Goal: Task Accomplishment & Management: Manage account settings

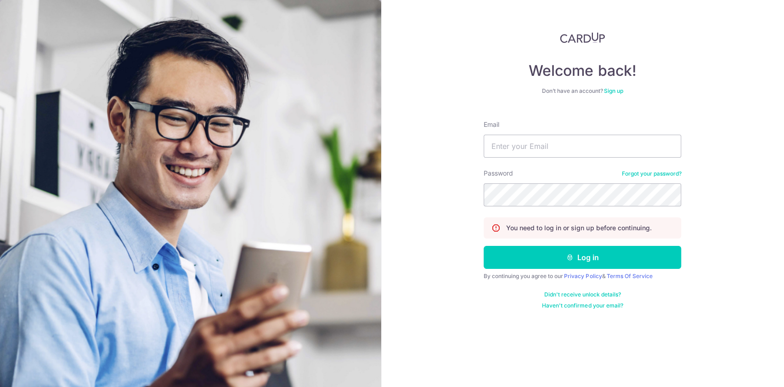
click at [0, 386] on nordpass-portal at bounding box center [0, 387] width 0 height 0
type input "[EMAIL_ADDRESS][DOMAIN_NAME]"
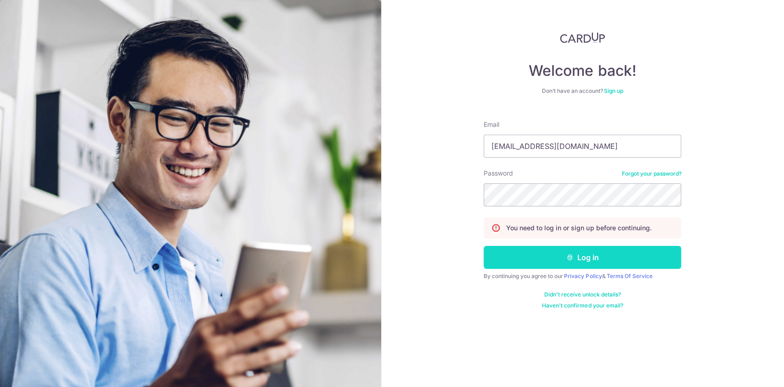
click at [605, 256] on button "Log in" at bounding box center [583, 257] width 198 height 23
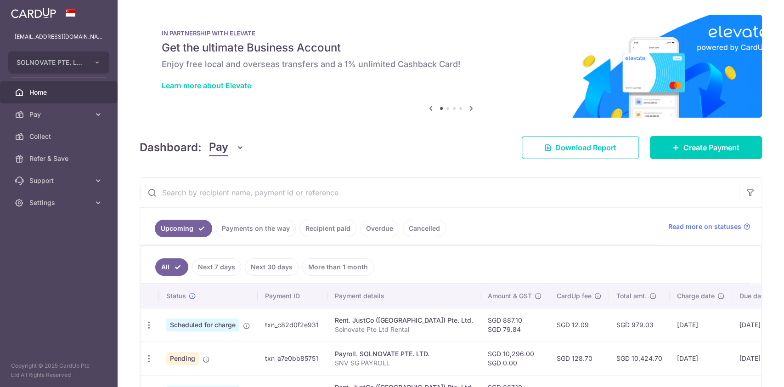
scroll to position [122, 0]
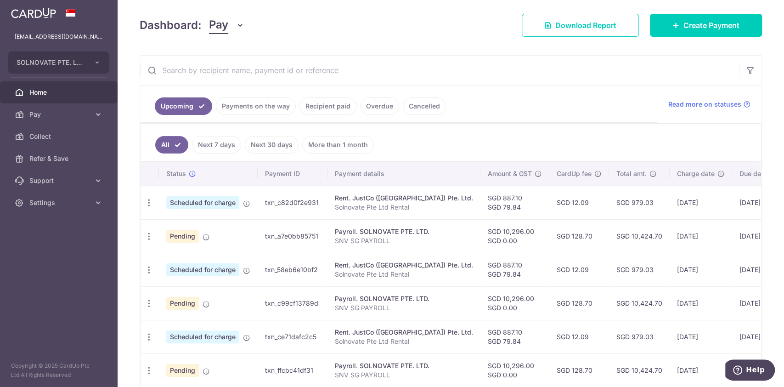
click at [377, 200] on body "song.iivi@solnovate.com SOLNOVATE PTE. LTD. Add new company SOLNOVATE PTE. LTD.…" at bounding box center [392, 193] width 784 height 387
click at [393, 198] on div "Rent. JustCo ([GEOGRAPHIC_DATA]) Pte. Ltd." at bounding box center [404, 197] width 138 height 9
click at [393, 197] on div "Rent. JustCo ([GEOGRAPHIC_DATA]) Pte. Ltd." at bounding box center [404, 197] width 138 height 9
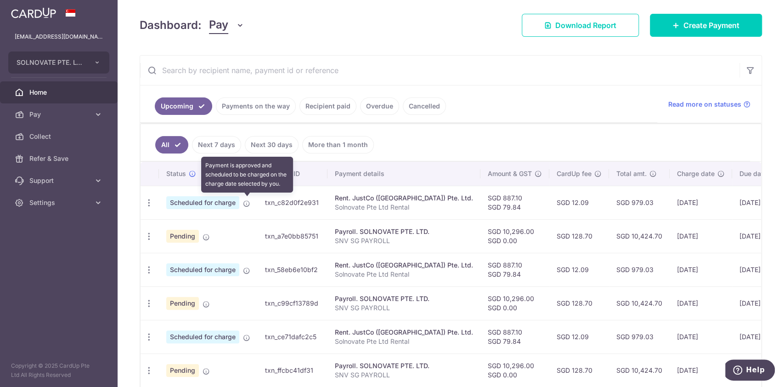
click at [247, 203] on icon at bounding box center [246, 203] width 7 height 7
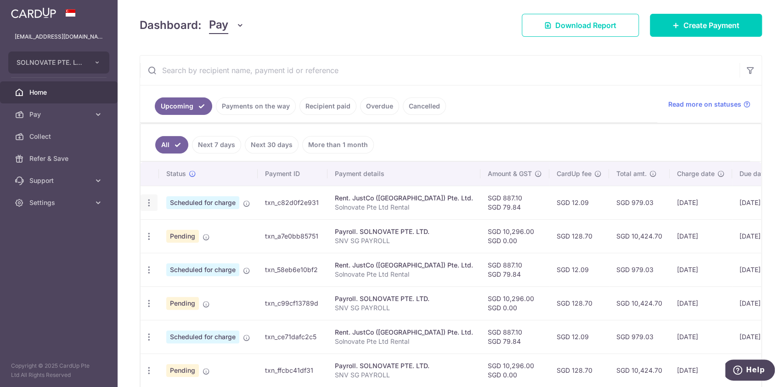
click at [151, 198] on icon "button" at bounding box center [149, 203] width 10 height 10
click at [192, 222] on span "Update payment" at bounding box center [198, 227] width 62 height 11
radio input "true"
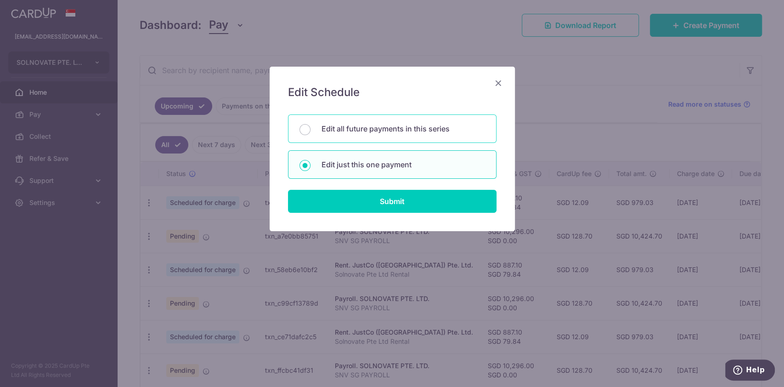
click at [311, 135] on div "Edit all future payments in this series" at bounding box center [392, 128] width 209 height 28
radio input "true"
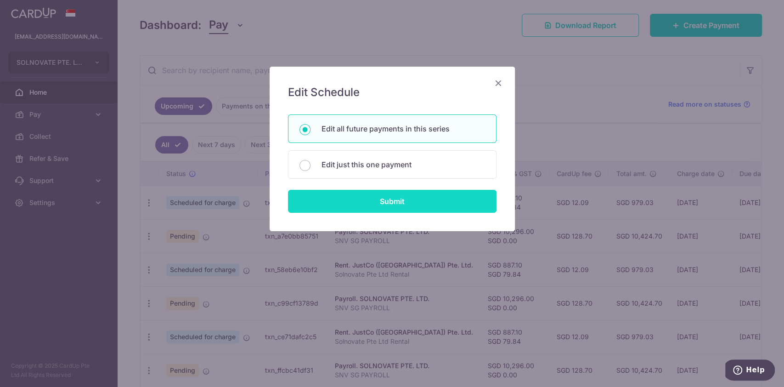
click at [331, 199] on input "Submit" at bounding box center [392, 201] width 209 height 23
radio input "true"
type input "887.10"
type input "79.84"
type input "Solnovate Pte Ltd Rental"
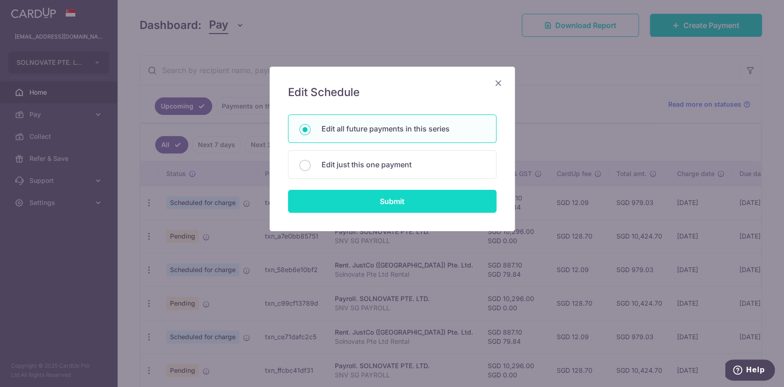
type input "Rental JustCo"
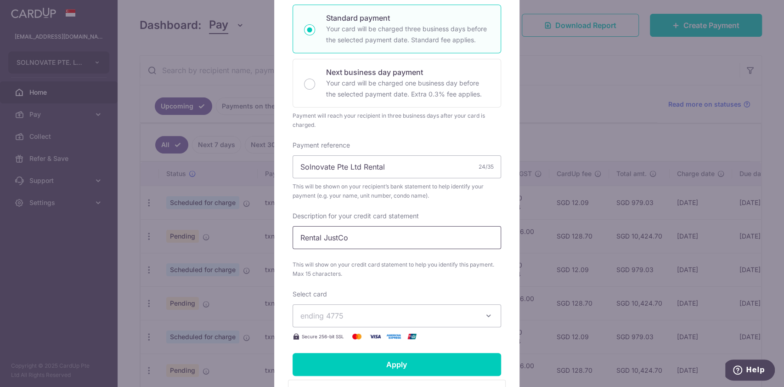
scroll to position [245, 0]
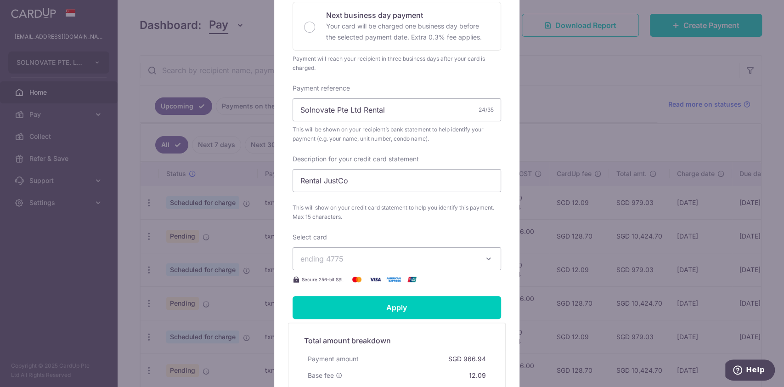
click at [354, 262] on span "ending 4775" at bounding box center [388, 258] width 176 height 11
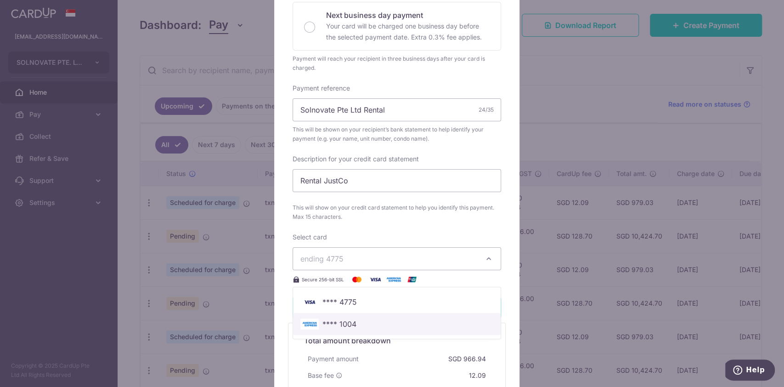
click at [336, 329] on span "**** 1004" at bounding box center [339, 323] width 34 height 11
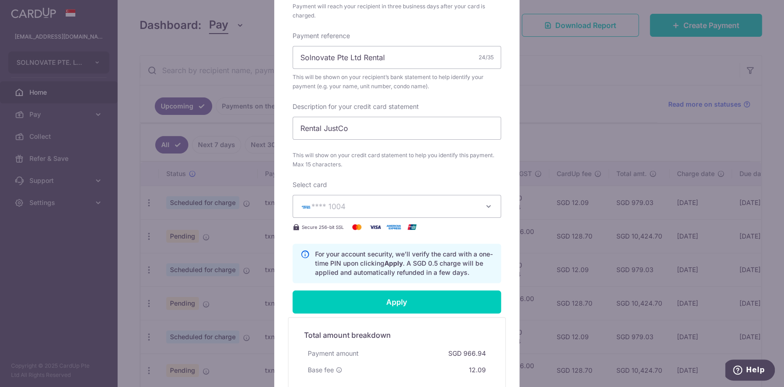
scroll to position [367, 0]
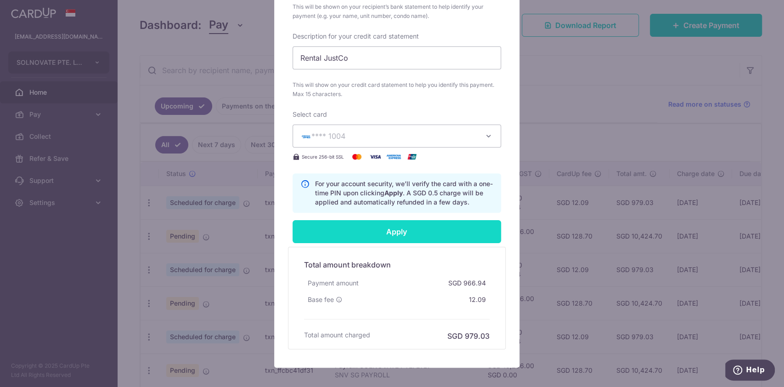
click at [381, 243] on input "Apply" at bounding box center [397, 231] width 209 height 23
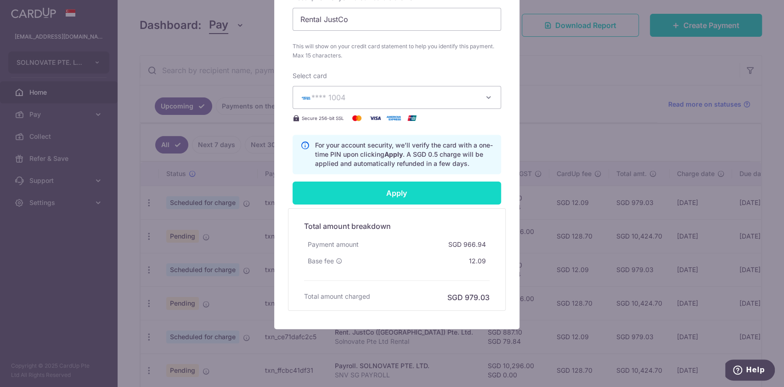
scroll to position [423, 0]
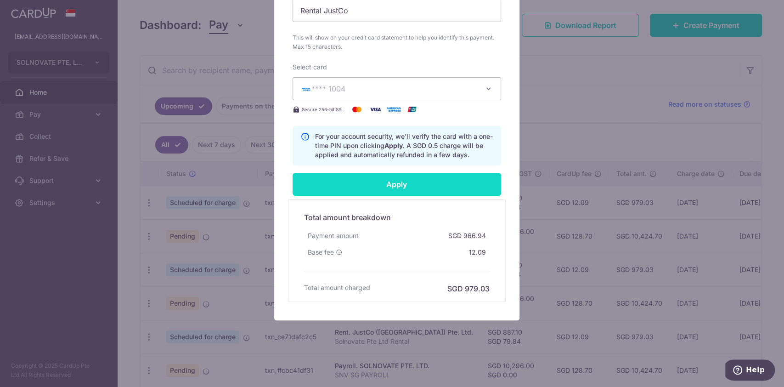
click at [409, 187] on input "Apply" at bounding box center [397, 184] width 209 height 23
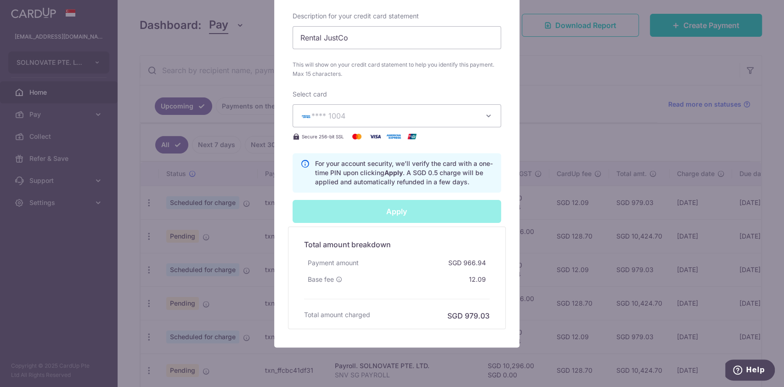
scroll to position [362, 0]
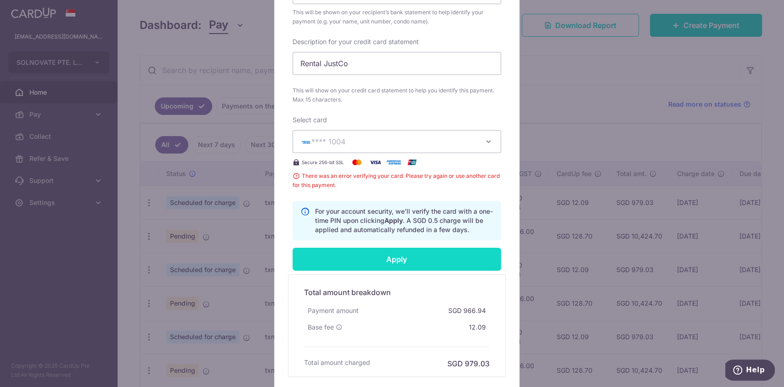
click at [388, 271] on input "Apply" at bounding box center [397, 259] width 209 height 23
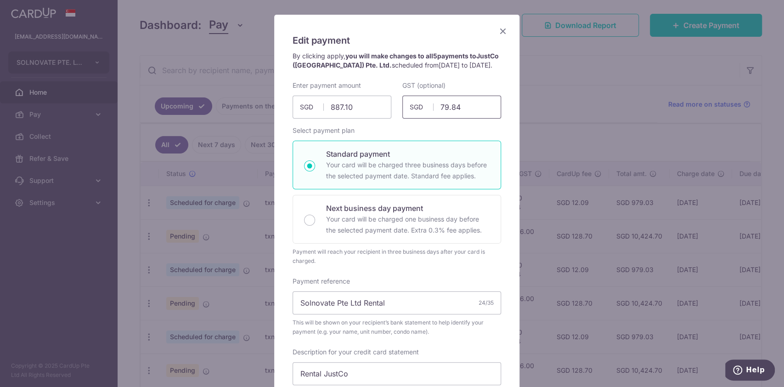
scroll to position [0, 0]
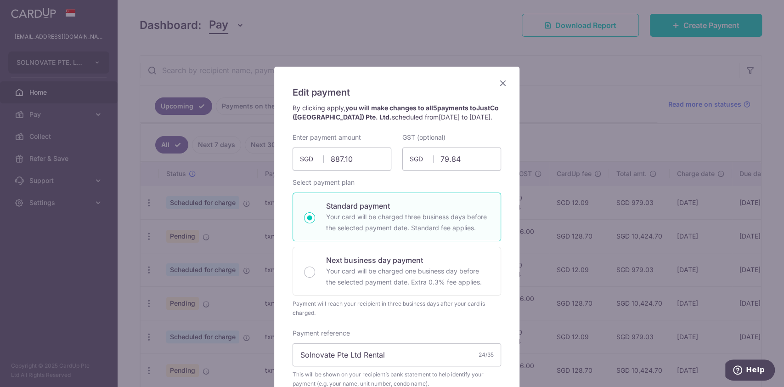
click at [497, 84] on icon "Close" at bounding box center [502, 82] width 11 height 11
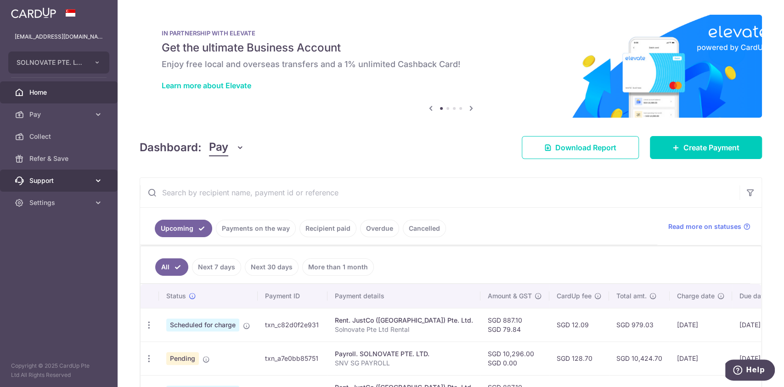
drag, startPoint x: 0, startPoint y: 0, endPoint x: 94, endPoint y: 179, distance: 202.2
click at [94, 179] on icon at bounding box center [98, 180] width 9 height 9
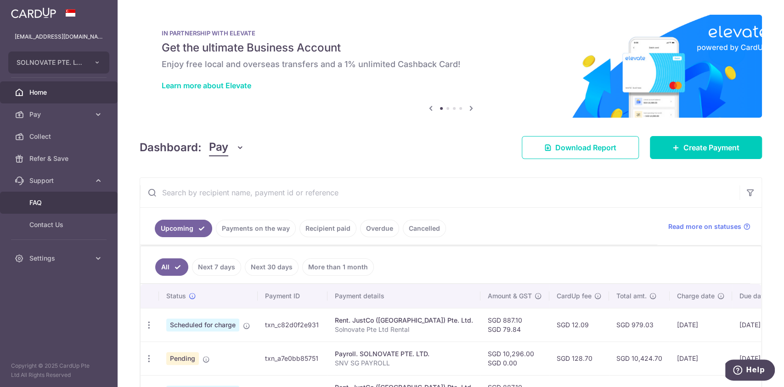
click at [40, 202] on span "FAQ" at bounding box center [59, 202] width 61 height 9
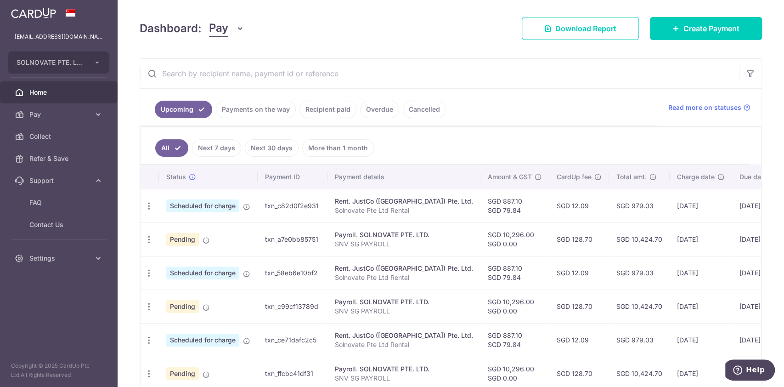
scroll to position [122, 0]
